Goal: Transaction & Acquisition: Obtain resource

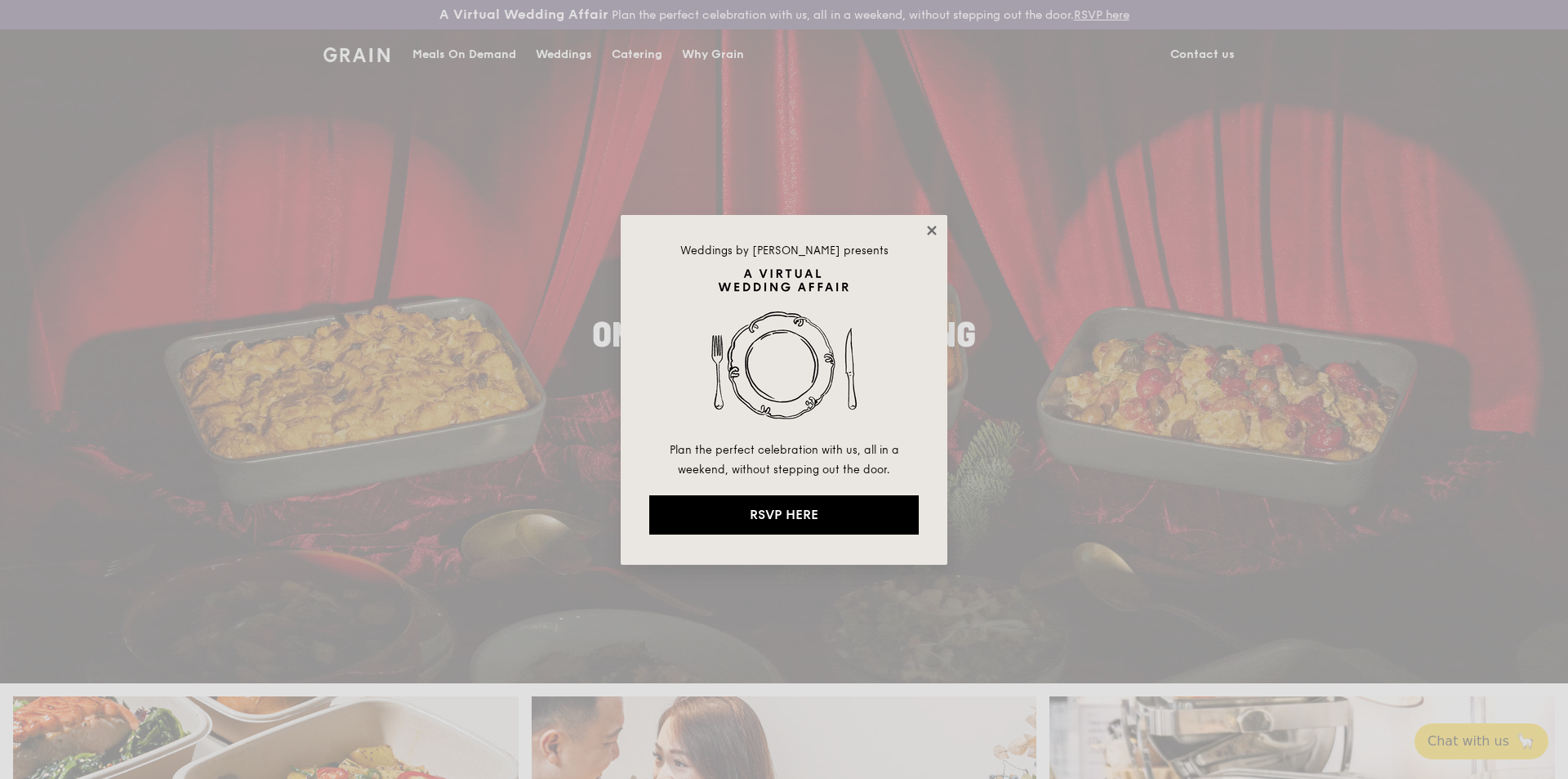
click at [927, 228] on icon at bounding box center [931, 230] width 14 height 14
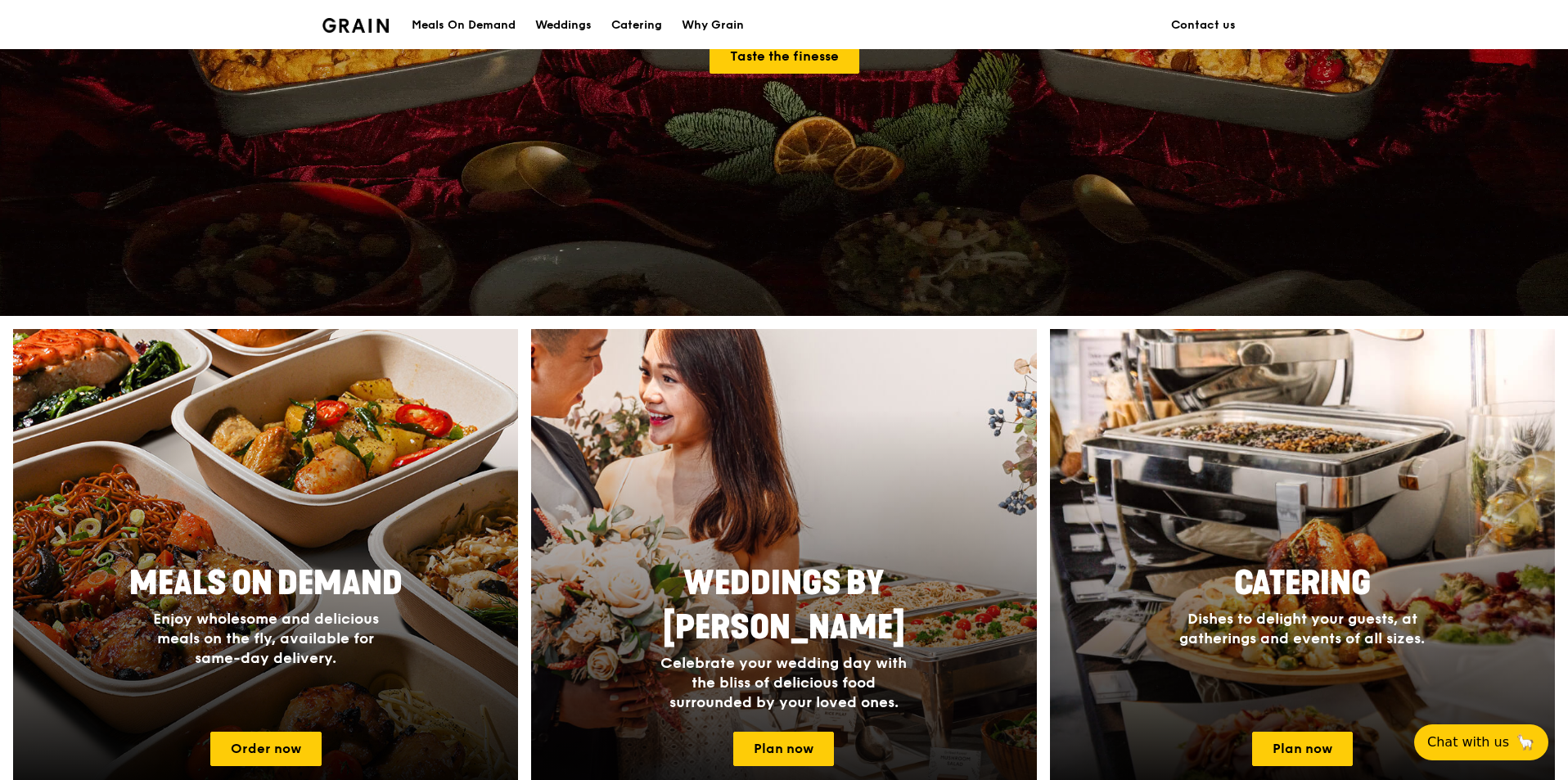
scroll to position [491, 0]
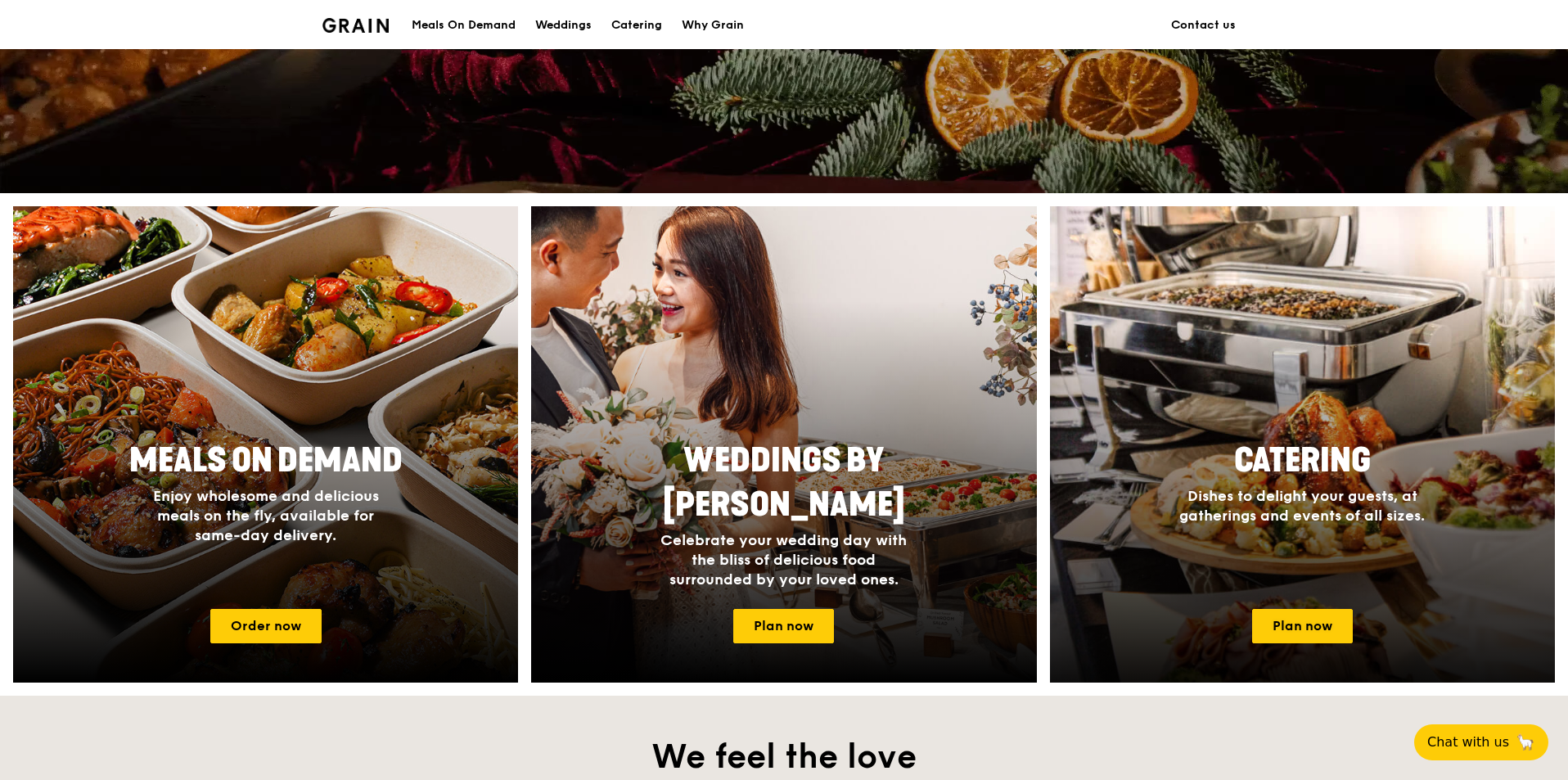
click at [1328, 503] on span "Dishes to delight your guests, at gatherings and events of all sizes." at bounding box center [1302, 506] width 246 height 38
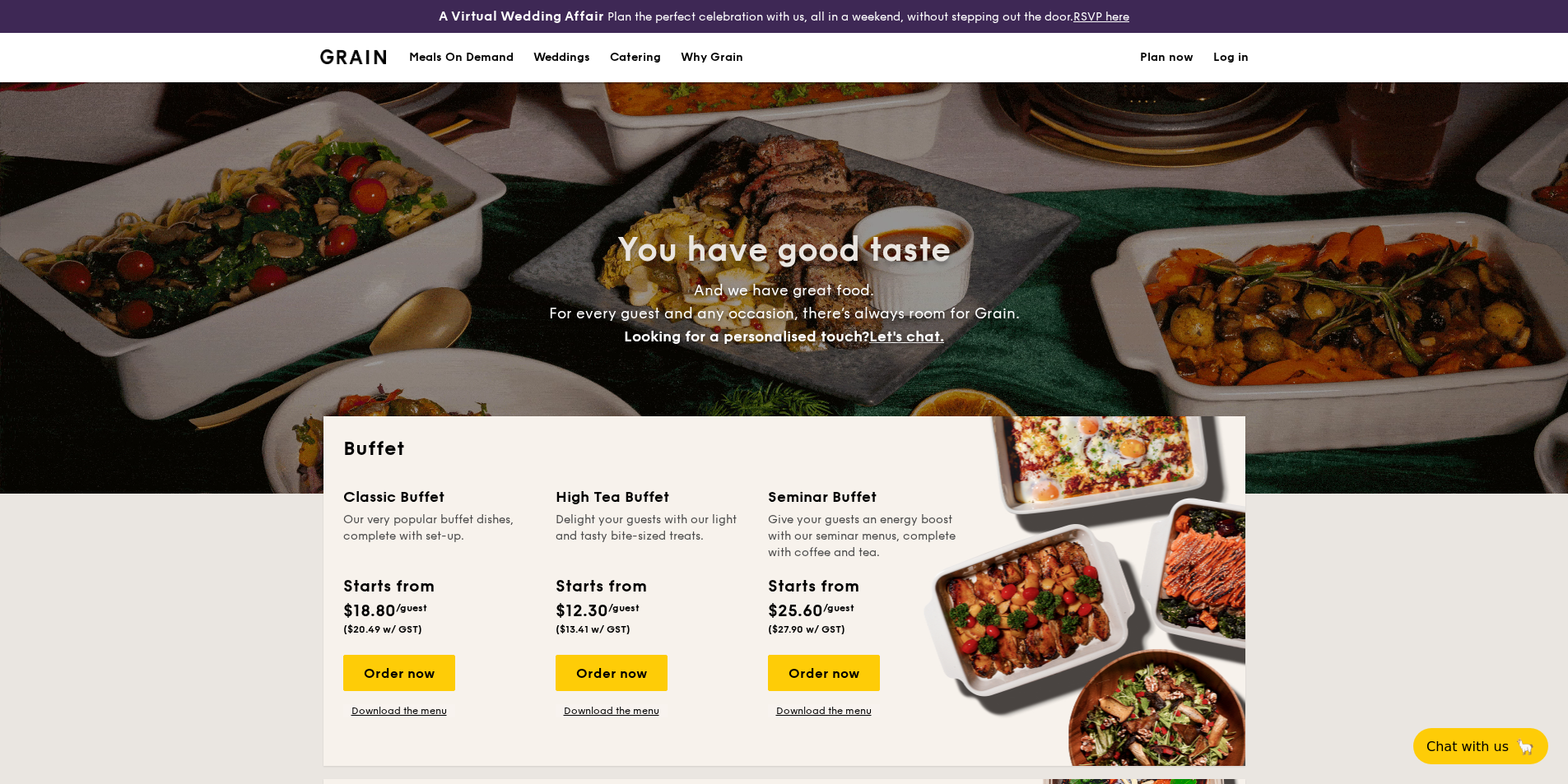
select select
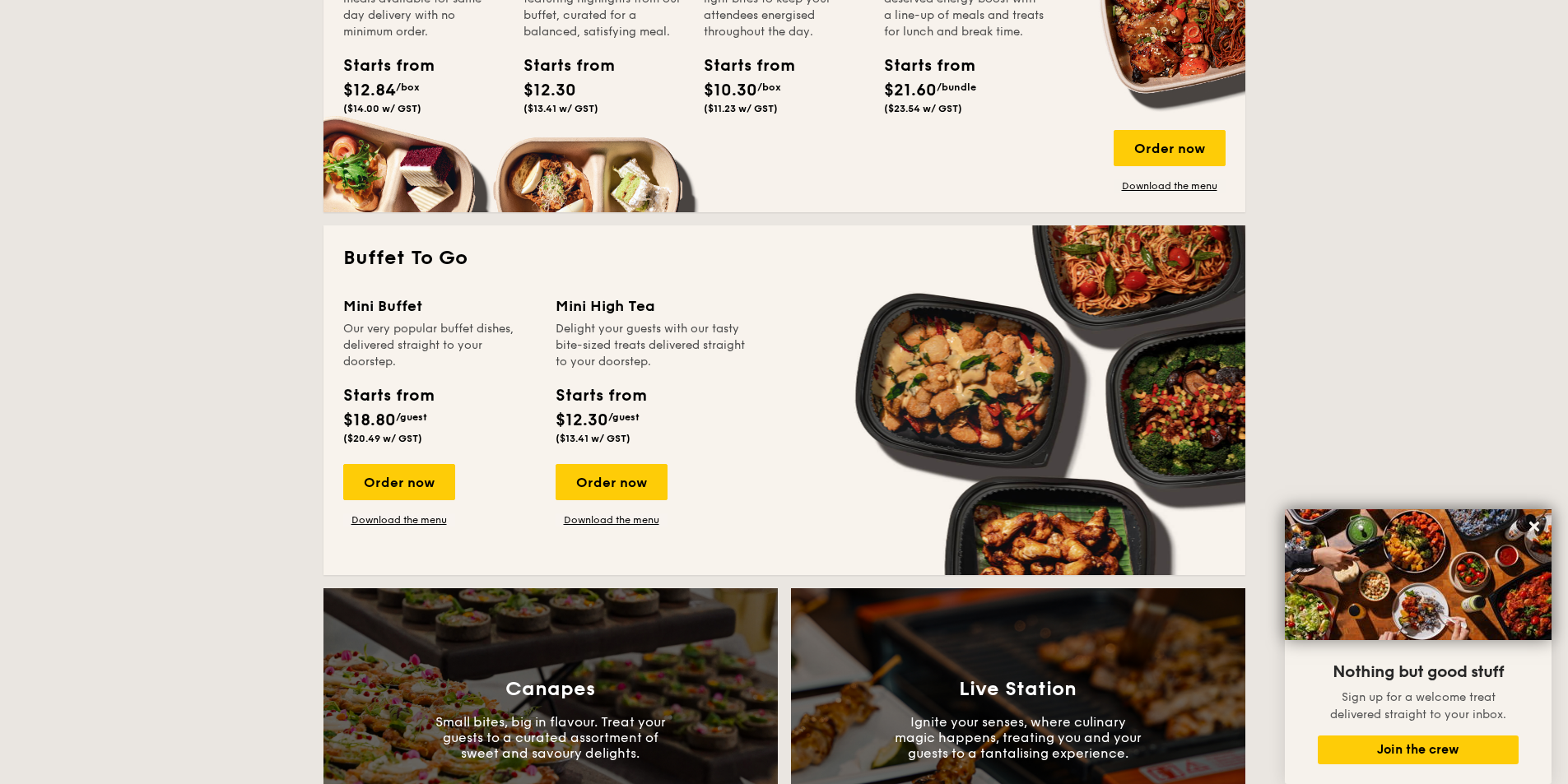
scroll to position [740, 0]
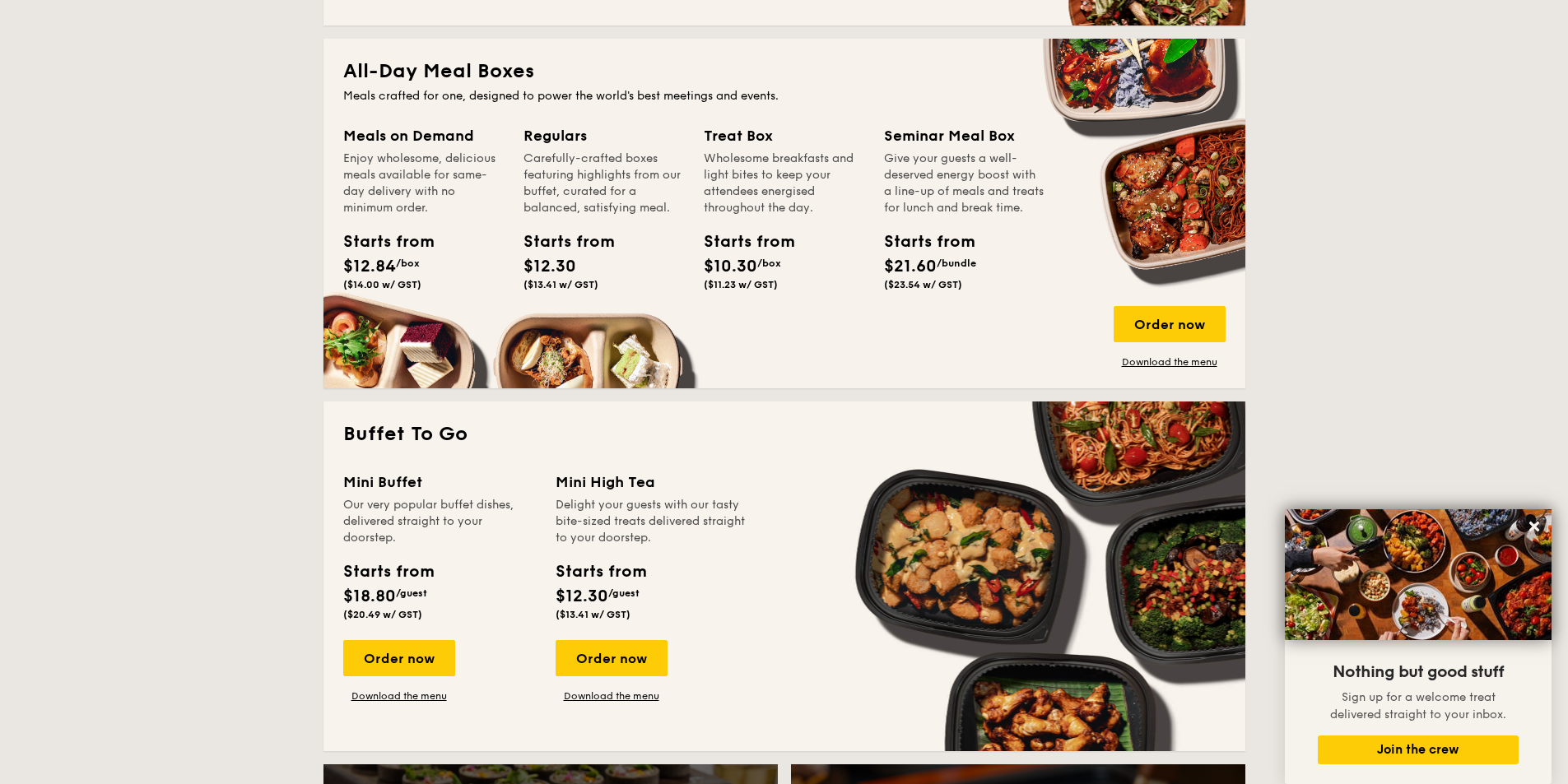
click at [926, 297] on div "Starts from $21.60 /bundle ($23.54 w/ GST)" at bounding box center [964, 262] width 174 height 67
click at [926, 216] on div "Give your guests a well-deserved energy boost with a line-up of meals and treat…" at bounding box center [964, 183] width 160 height 66
click at [939, 137] on div "Seminar Meal Box" at bounding box center [964, 135] width 160 height 23
click at [943, 236] on div "Seminar Meal Box Give your guests a well-deserved energy boost with a line-up o…" at bounding box center [964, 210] width 160 height 173
click at [1156, 356] on link "Download the menu" at bounding box center [1170, 362] width 112 height 14
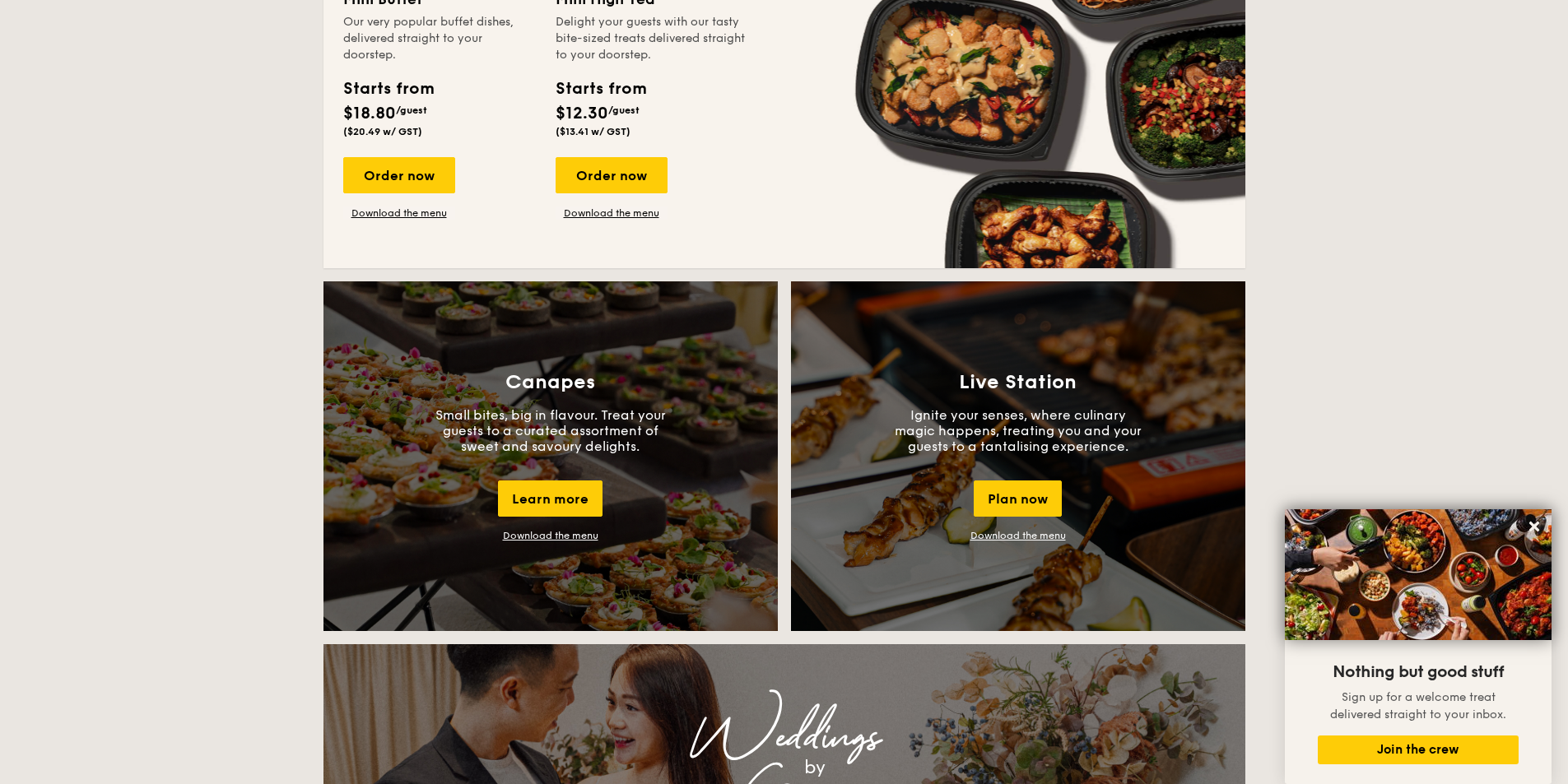
scroll to position [1316, 0]
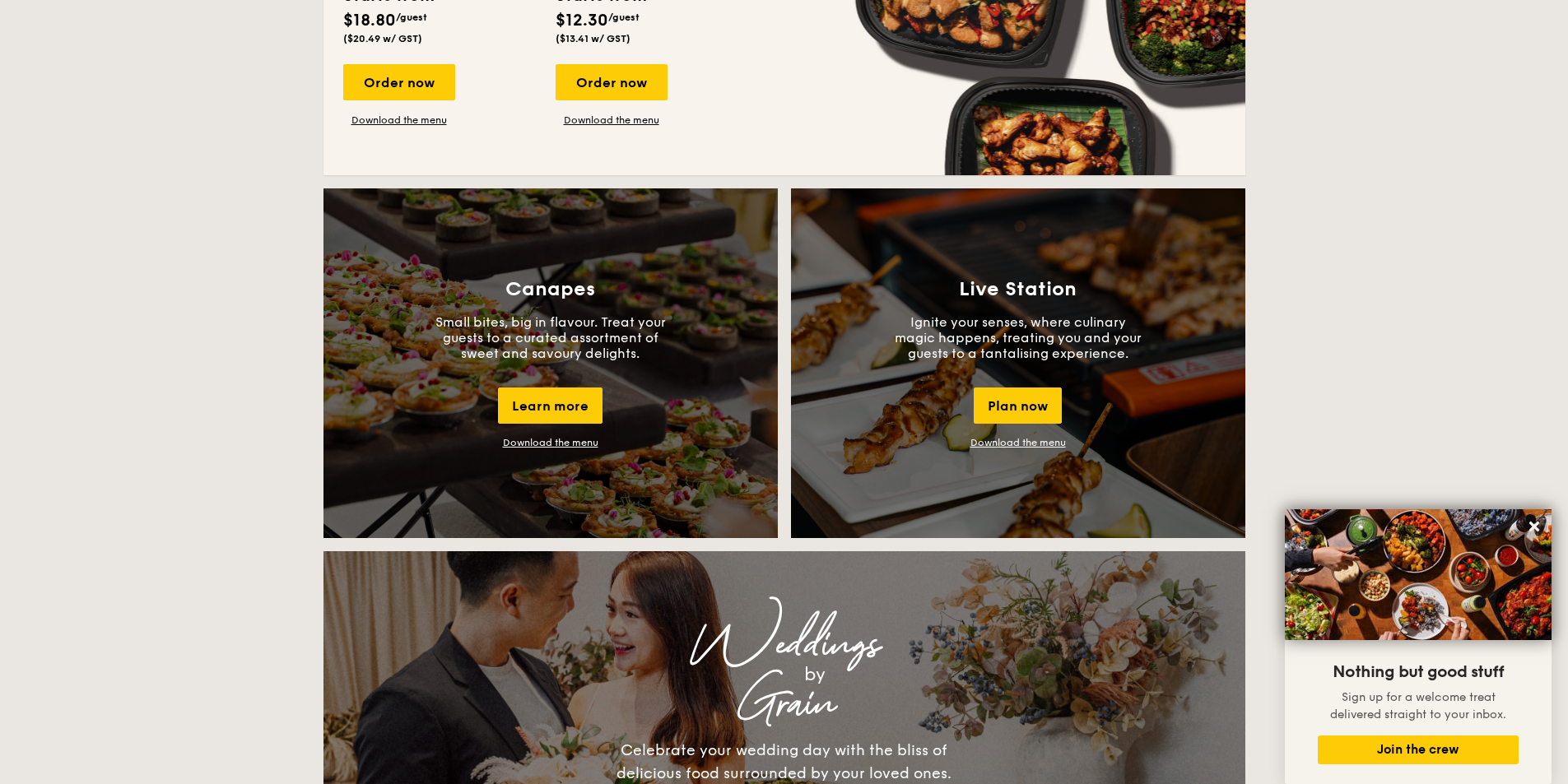
click at [1020, 444] on link "Download the menu" at bounding box center [1018, 443] width 95 height 12
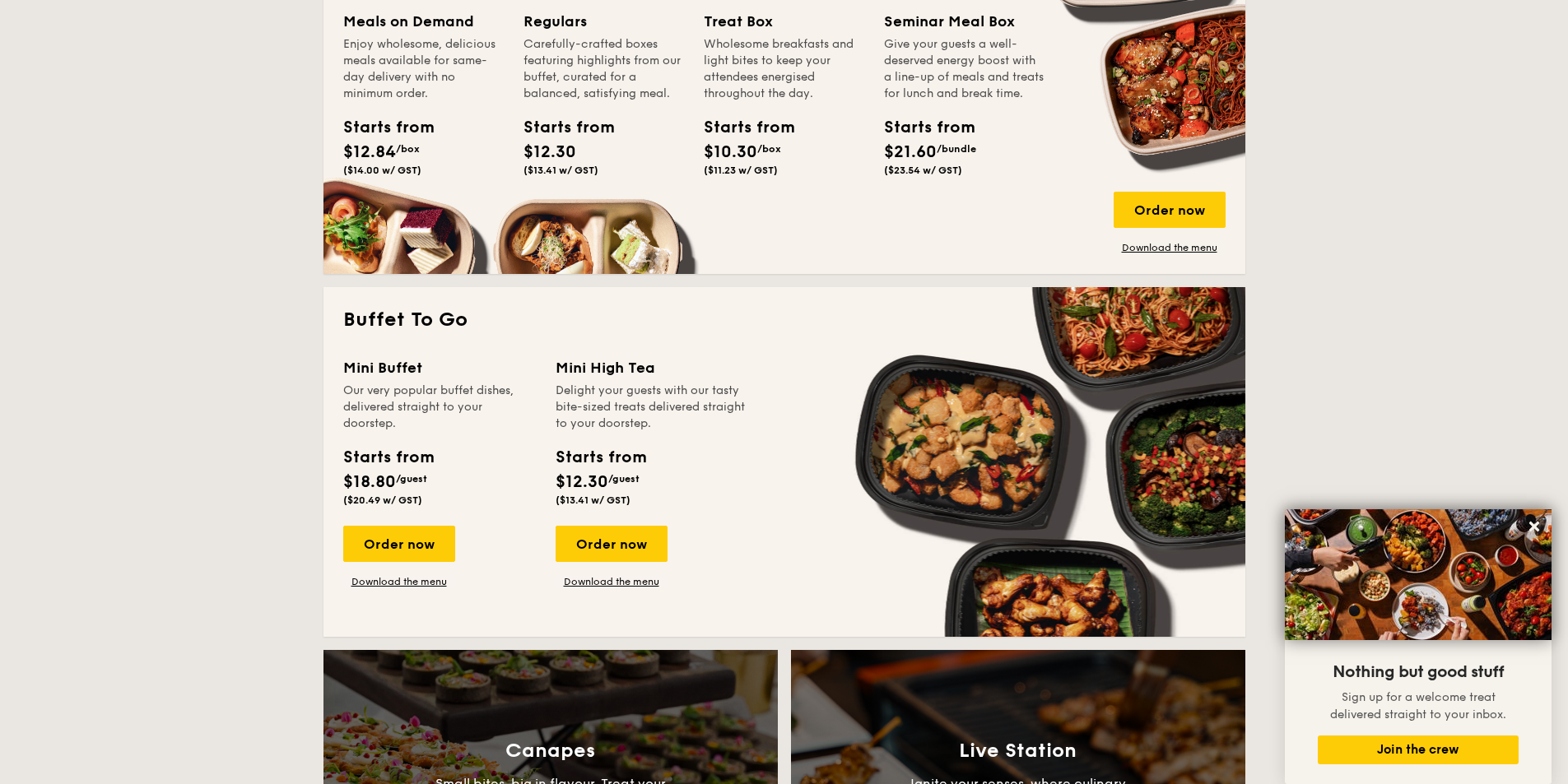
scroll to position [740, 0]
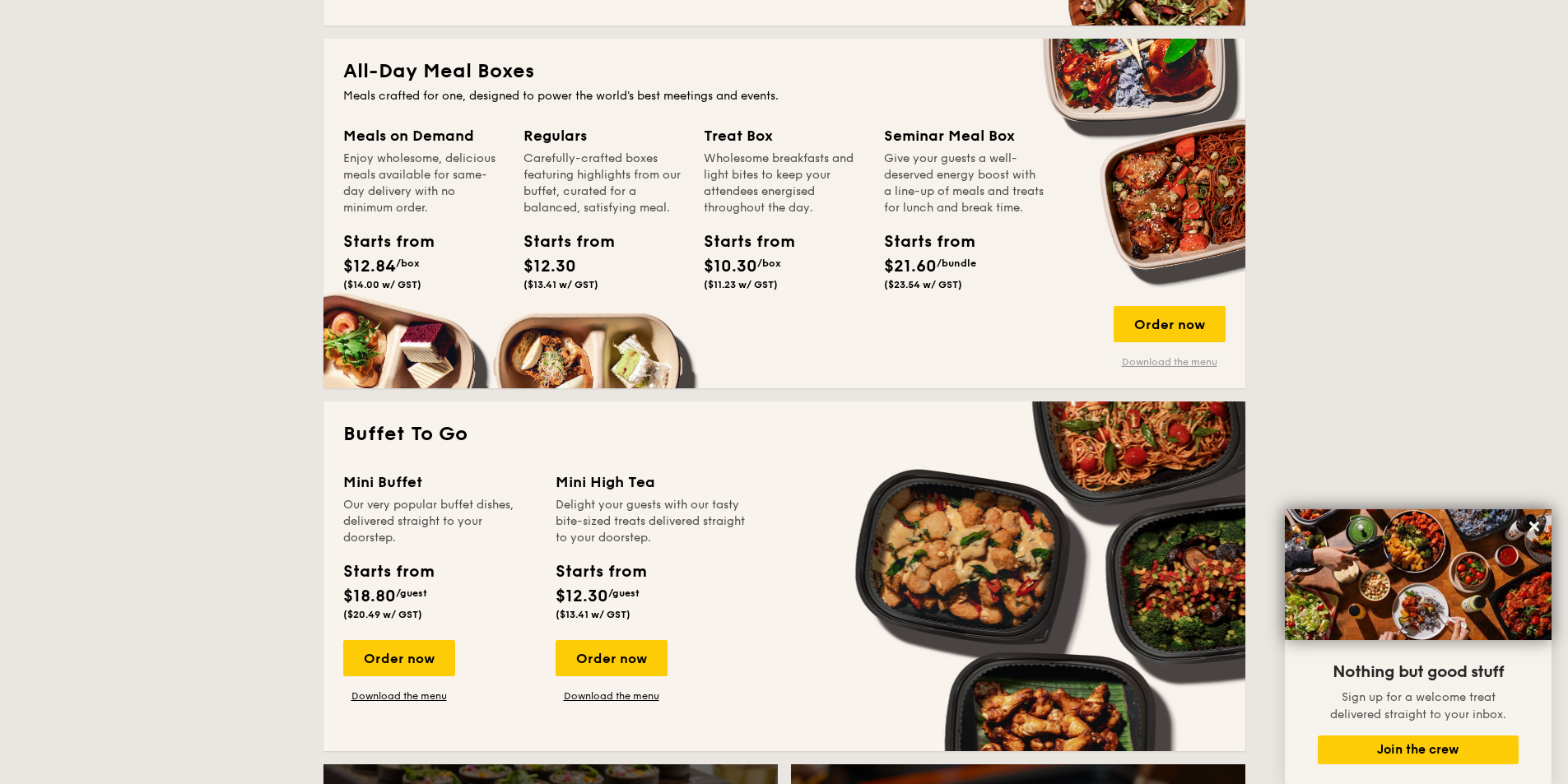
click at [1175, 360] on link "Download the menu" at bounding box center [1170, 362] width 112 height 14
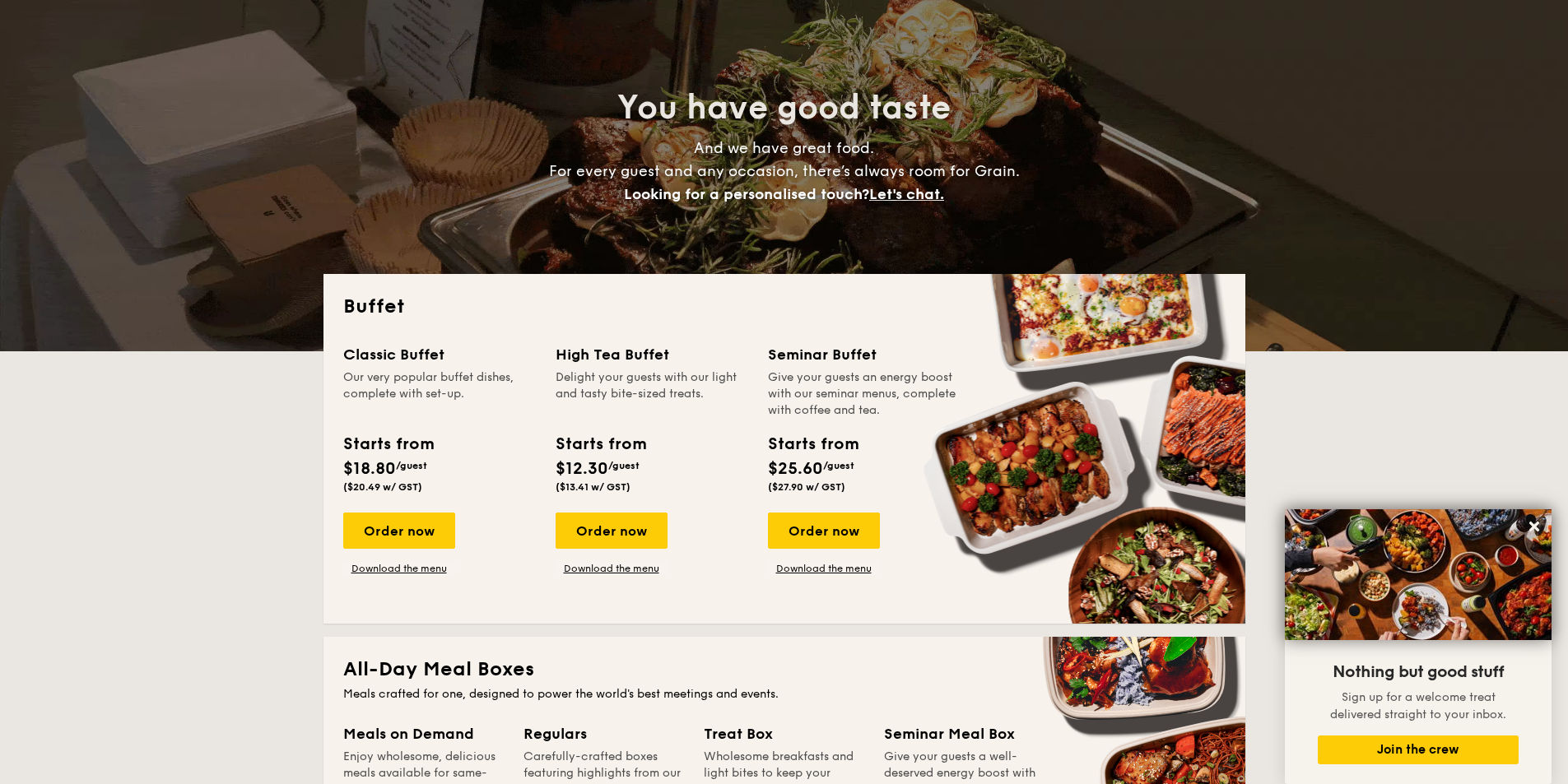
scroll to position [0, 0]
